Goal: Information Seeking & Learning: Learn about a topic

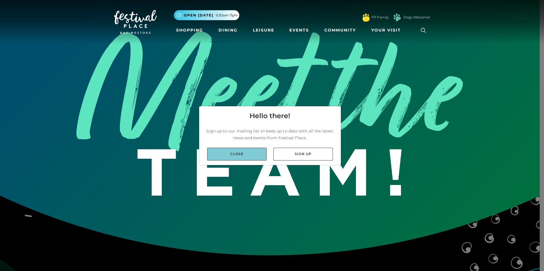
click at [237, 157] on link "Close" at bounding box center [236, 154] width 59 height 13
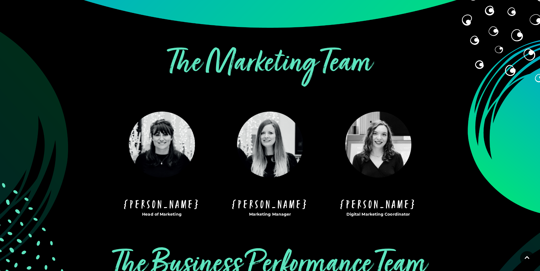
scroll to position [228, 0]
drag, startPoint x: 161, startPoint y: 140, endPoint x: 174, endPoint y: 119, distance: 24.0
click at [188, 110] on img at bounding box center [162, 145] width 100 height 100
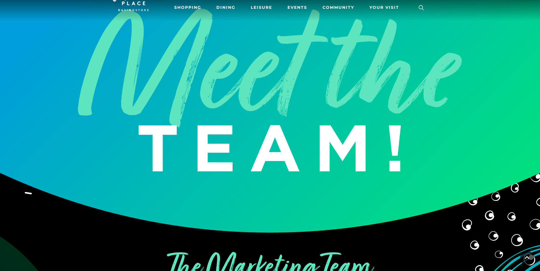
scroll to position [0, 0]
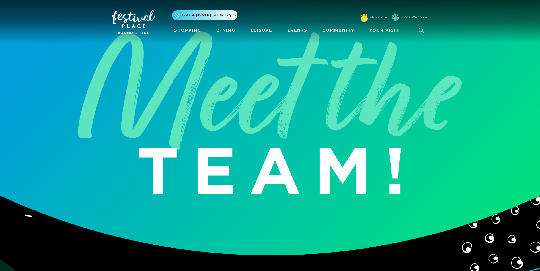
click at [413, 16] on link "Dogs Welcome!" at bounding box center [414, 17] width 26 height 5
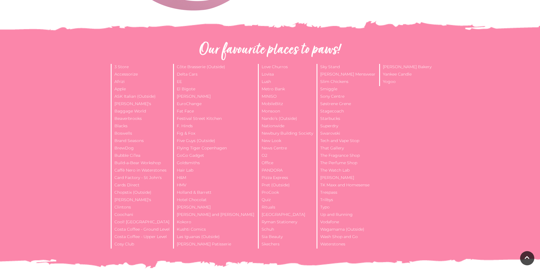
scroll to position [370, 0]
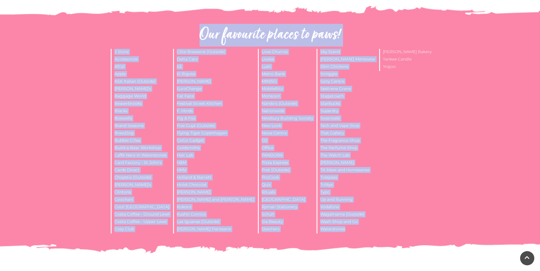
drag, startPoint x: 200, startPoint y: 31, endPoint x: 396, endPoint y: 232, distance: 280.6
click at [396, 232] on div "Our favourite places to paws! 3 Store Accessorize Afrizi Apple ASK [DEMOGRAPHIC…" at bounding box center [270, 132] width 324 height 212
click at [396, 230] on ul "3 Store Accessorize Afrizi Apple ASK [DEMOGRAPHIC_DATA] (Outside) Auntie [PERSO…" at bounding box center [270, 141] width 324 height 185
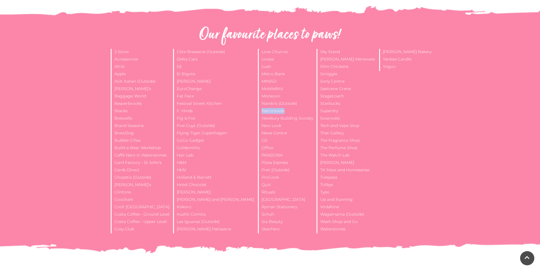
drag, startPoint x: 251, startPoint y: 111, endPoint x: 279, endPoint y: 112, distance: 27.6
click at [279, 112] on li "Nationwide" at bounding box center [286, 111] width 56 height 7
drag, startPoint x: 279, startPoint y: 112, endPoint x: 288, endPoint y: 110, distance: 8.9
click at [287, 110] on li "Nationwide" at bounding box center [286, 111] width 56 height 7
drag, startPoint x: 298, startPoint y: 110, endPoint x: 255, endPoint y: 110, distance: 43.8
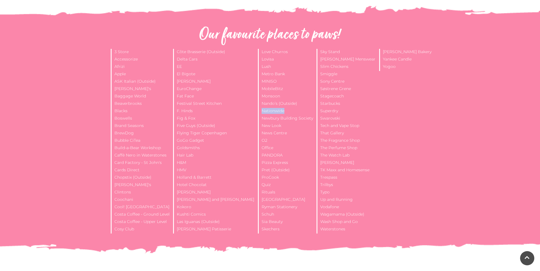
click at [258, 110] on li "Nationwide" at bounding box center [286, 111] width 56 height 7
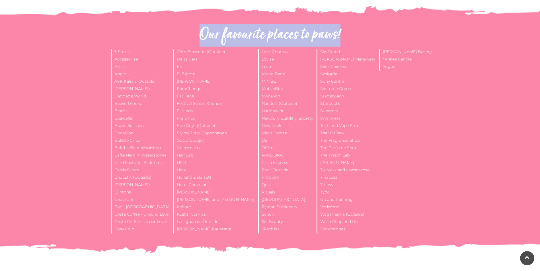
drag, startPoint x: 262, startPoint y: 37, endPoint x: 353, endPoint y: 37, distance: 90.8
click at [353, 37] on h2 "Our favourite places to paws!" at bounding box center [270, 35] width 316 height 18
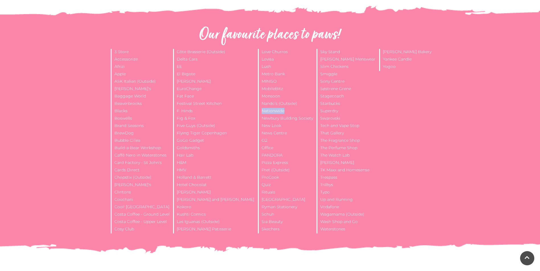
drag, startPoint x: 254, startPoint y: 111, endPoint x: 287, endPoint y: 115, distance: 33.0
click at [287, 115] on li "Nationwide" at bounding box center [286, 111] width 56 height 7
click at [263, 110] on li "Nationwide" at bounding box center [286, 111] width 56 height 7
click at [150, 81] on li "ASK Italian (Outside)" at bounding box center [141, 82] width 60 height 7
drag, startPoint x: 150, startPoint y: 81, endPoint x: 156, endPoint y: 82, distance: 6.9
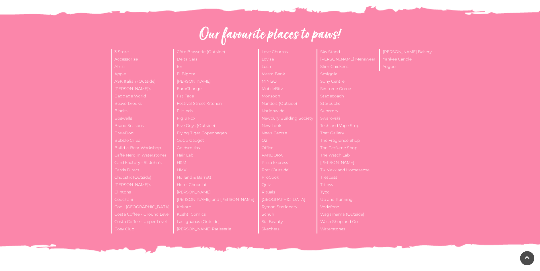
click at [156, 82] on li "ASK Italian (Outside)" at bounding box center [141, 82] width 60 height 7
drag, startPoint x: 156, startPoint y: 82, endPoint x: 116, endPoint y: 81, distance: 39.5
click at [116, 81] on li "ASK Italian (Outside)" at bounding box center [141, 82] width 60 height 7
click at [117, 81] on li "ASK Italian (Outside)" at bounding box center [141, 82] width 60 height 7
drag, startPoint x: 122, startPoint y: 81, endPoint x: 162, endPoint y: 79, distance: 40.1
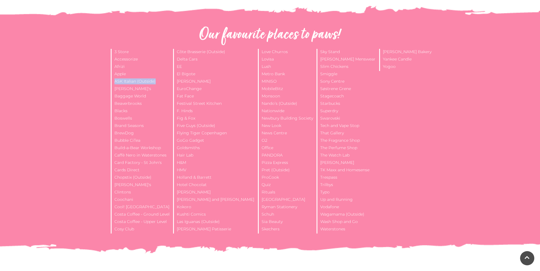
click at [162, 79] on li "ASK Italian (Outside)" at bounding box center [141, 82] width 60 height 7
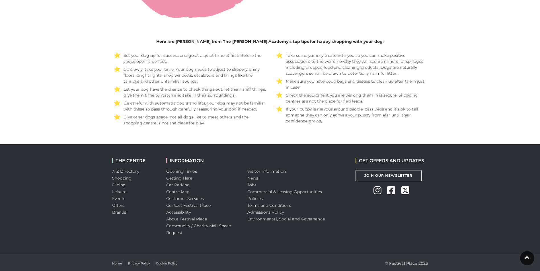
scroll to position [1103, 0]
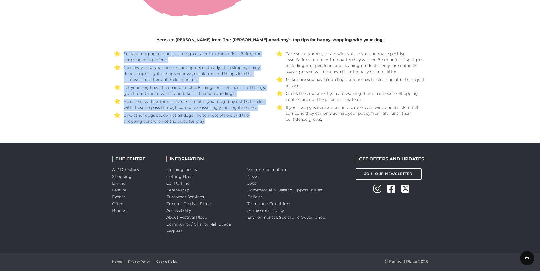
drag, startPoint x: 216, startPoint y: 124, endPoint x: 121, endPoint y: 51, distance: 119.9
click at [121, 51] on ul "Set your dog up for success and go at a quiet time at first. Before the shops o…" at bounding box center [189, 87] width 154 height 76
click at [121, 51] on li "Set your dog up for success and go at a quiet time at first. Before the shops o…" at bounding box center [189, 56] width 154 height 14
drag, startPoint x: 121, startPoint y: 51, endPoint x: 254, endPoint y: 118, distance: 149.5
click at [254, 118] on ul "Set your dog up for success and go at a quiet time at first. Before the shops o…" at bounding box center [189, 87] width 154 height 76
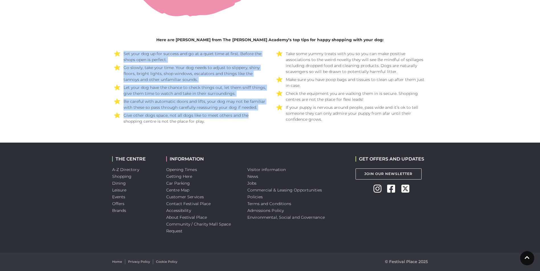
click at [254, 118] on li "Give other dogs space, not all dogs like to meet others and the shopping centre…" at bounding box center [189, 118] width 154 height 14
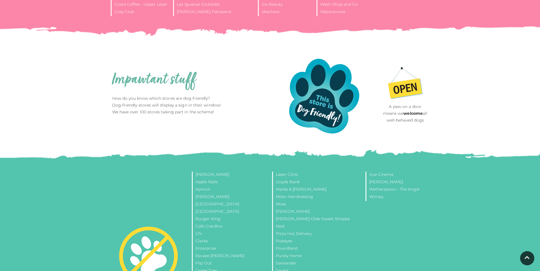
scroll to position [0, 0]
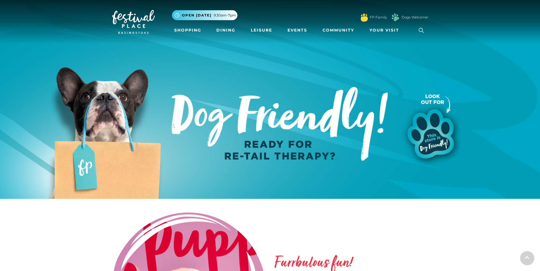
drag, startPoint x: 158, startPoint y: 222, endPoint x: 162, endPoint y: 116, distance: 105.9
drag, startPoint x: 127, startPoint y: 98, endPoint x: 274, endPoint y: 141, distance: 153.7
click at [274, 141] on img at bounding box center [270, 99] width 540 height 199
click at [294, 159] on img at bounding box center [270, 99] width 540 height 199
